Goal: Task Accomplishment & Management: Use online tool/utility

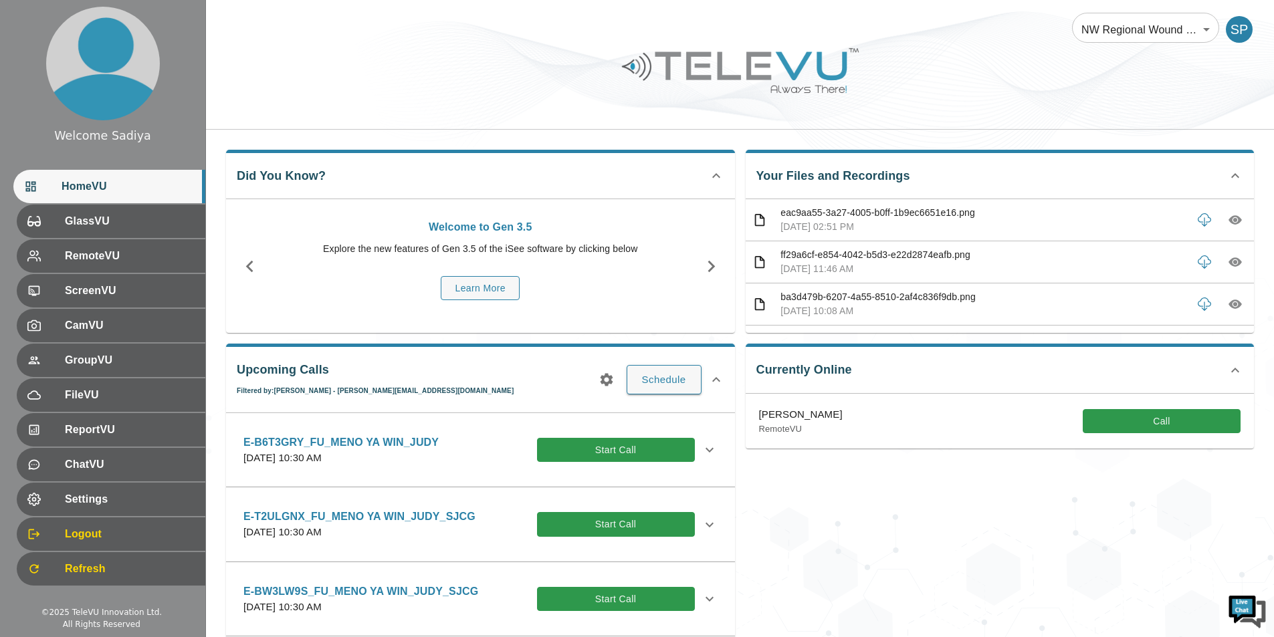
scroll to position [1738, 0]
